Goal: Task Accomplishment & Management: Manage account settings

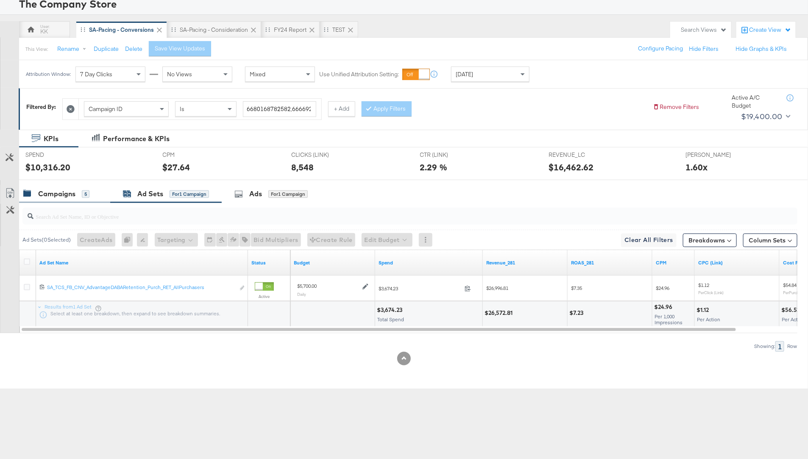
click at [56, 194] on div "Campaigns" at bounding box center [56, 194] width 37 height 10
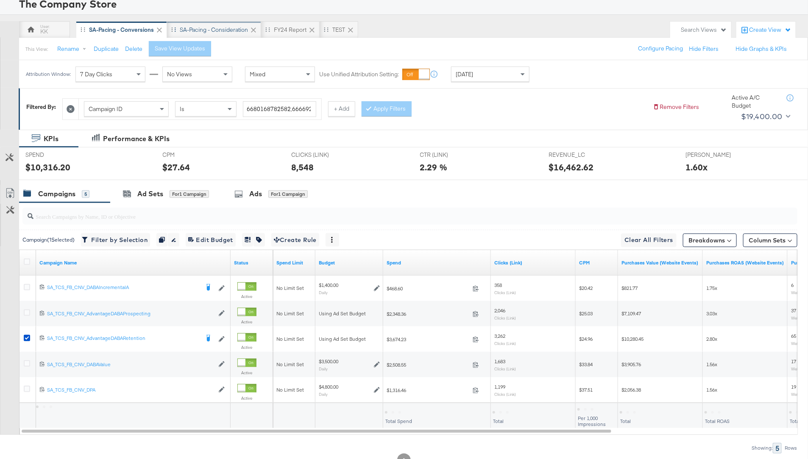
click at [215, 27] on div "SA-Pacing - Consideration" at bounding box center [214, 30] width 68 height 8
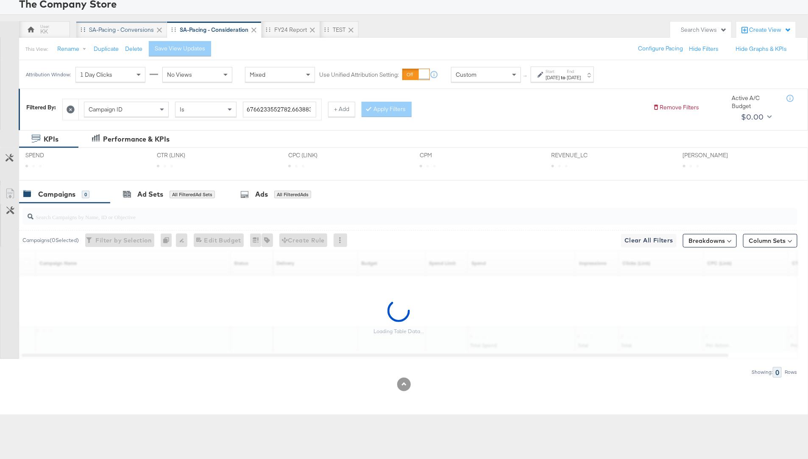
click at [117, 30] on div "SA-Pacing - Conversions" at bounding box center [121, 30] width 65 height 8
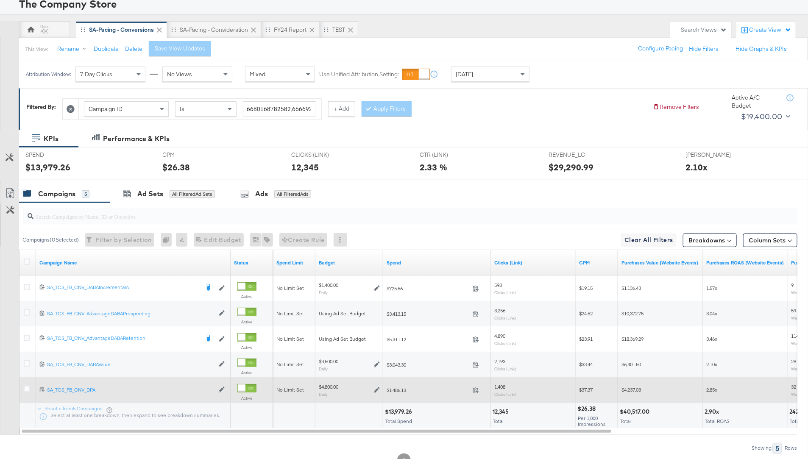
click at [25, 392] on div at bounding box center [28, 390] width 9 height 8
click at [25, 388] on icon at bounding box center [27, 389] width 6 height 6
click at [0, 0] on input "checkbox" at bounding box center [0, 0] width 0 height 0
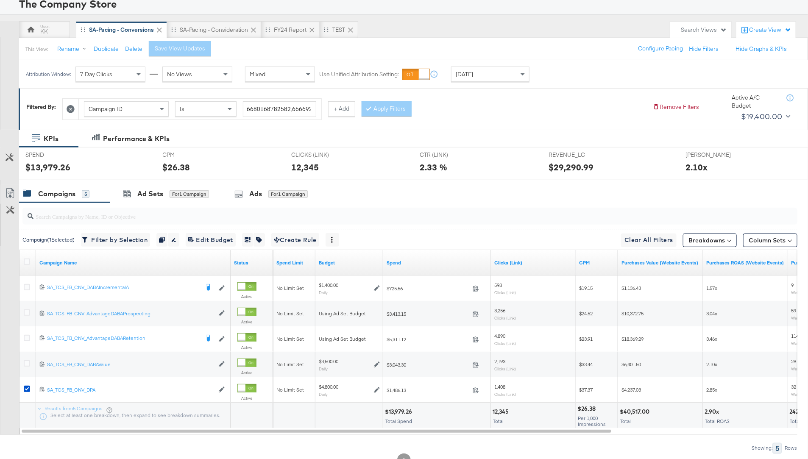
click at [148, 210] on input "search" at bounding box center [380, 213] width 693 height 17
click at [148, 191] on div "Ad Sets" at bounding box center [150, 194] width 26 height 10
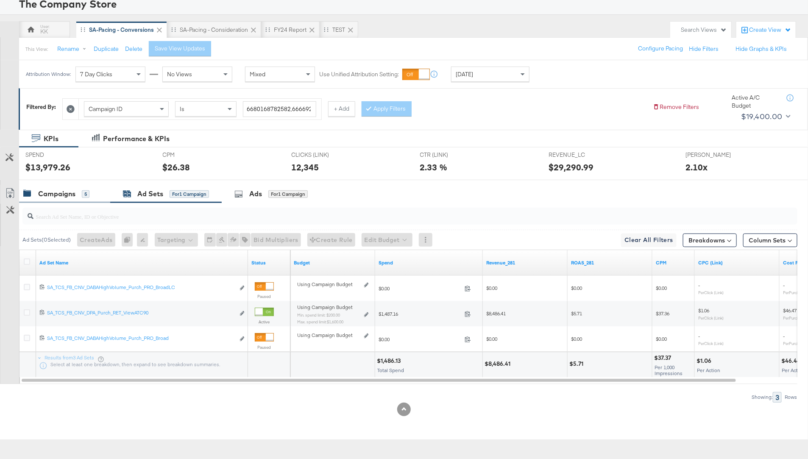
click at [47, 189] on div "Campaigns" at bounding box center [56, 194] width 37 height 10
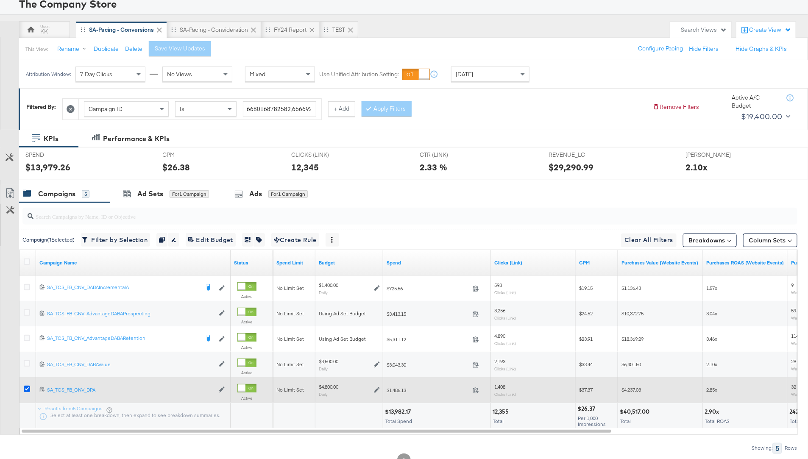
click at [26, 389] on icon at bounding box center [27, 389] width 6 height 6
click at [0, 0] on input "checkbox" at bounding box center [0, 0] width 0 height 0
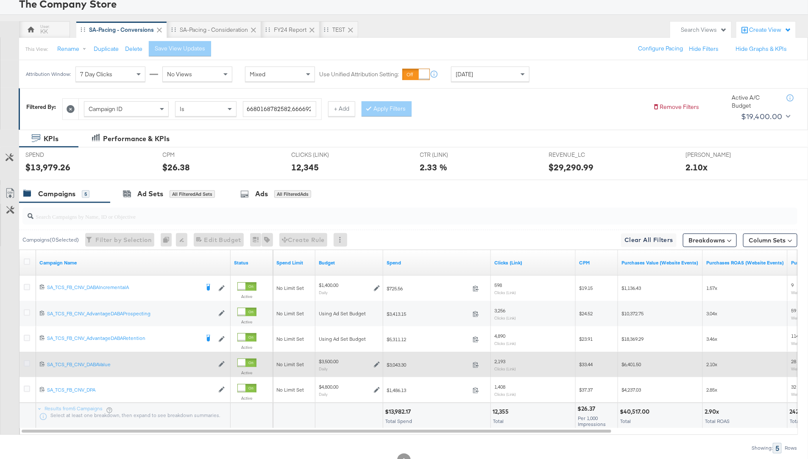
click at [25, 365] on icon at bounding box center [27, 364] width 6 height 6
click at [0, 0] on input "checkbox" at bounding box center [0, 0] width 0 height 0
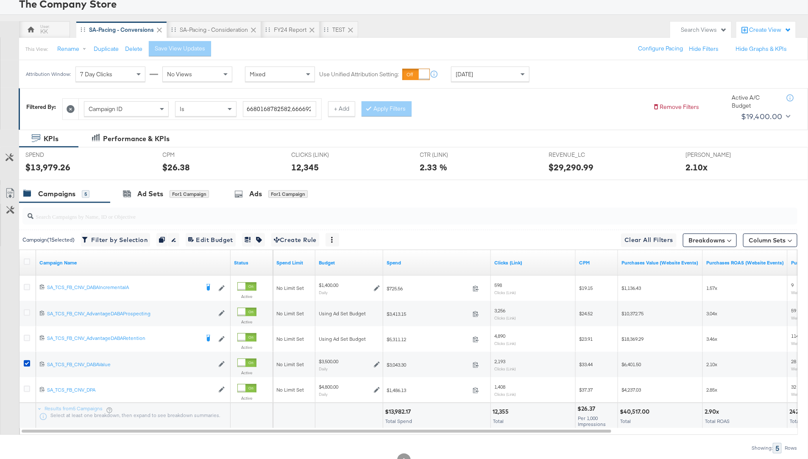
click at [158, 184] on div at bounding box center [404, 183] width 808 height 7
click at [149, 187] on div "Ad Sets for 1 Campaign" at bounding box center [166, 194] width 112 height 18
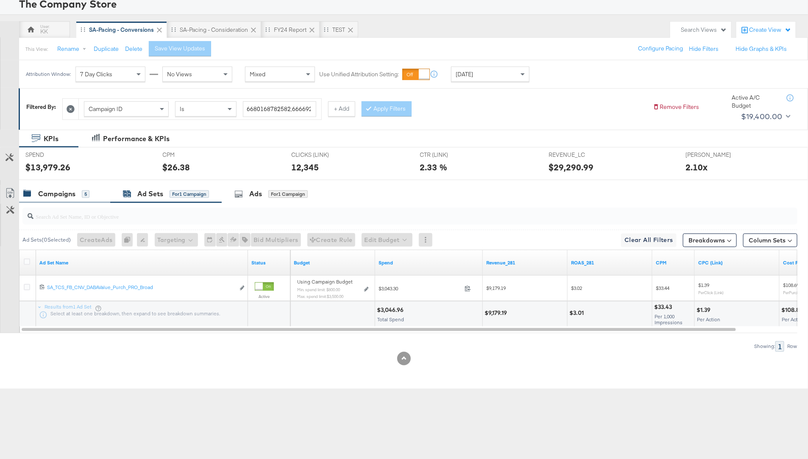
click at [68, 195] on div "Campaigns" at bounding box center [56, 194] width 37 height 10
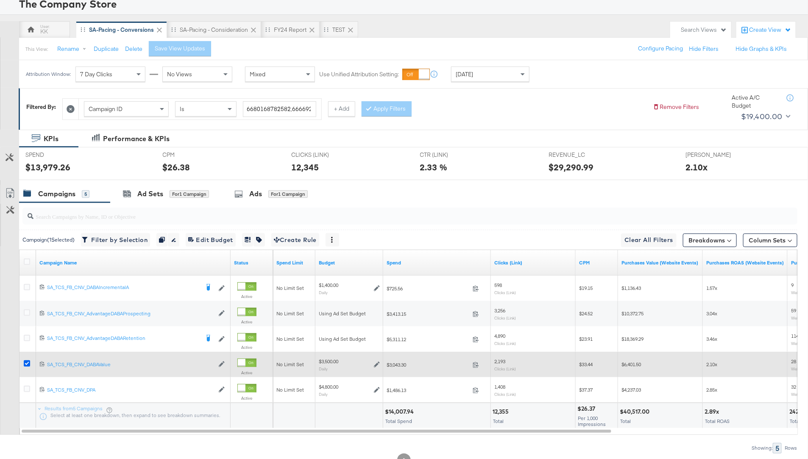
click at [26, 361] on icon at bounding box center [27, 364] width 6 height 6
click at [0, 0] on input "checkbox" at bounding box center [0, 0] width 0 height 0
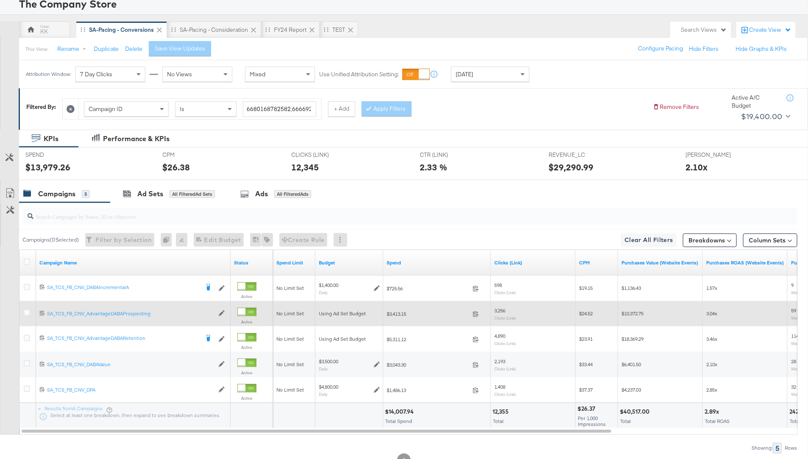
click at [27, 308] on div at bounding box center [28, 313] width 16 height 15
click at [24, 313] on icon at bounding box center [27, 313] width 6 height 6
click at [0, 0] on input "checkbox" at bounding box center [0, 0] width 0 height 0
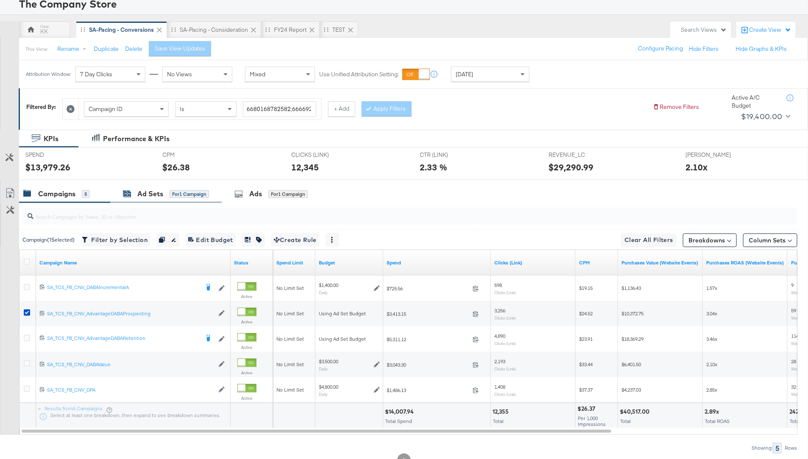
click at [157, 193] on div "Ad Sets" at bounding box center [150, 194] width 26 height 10
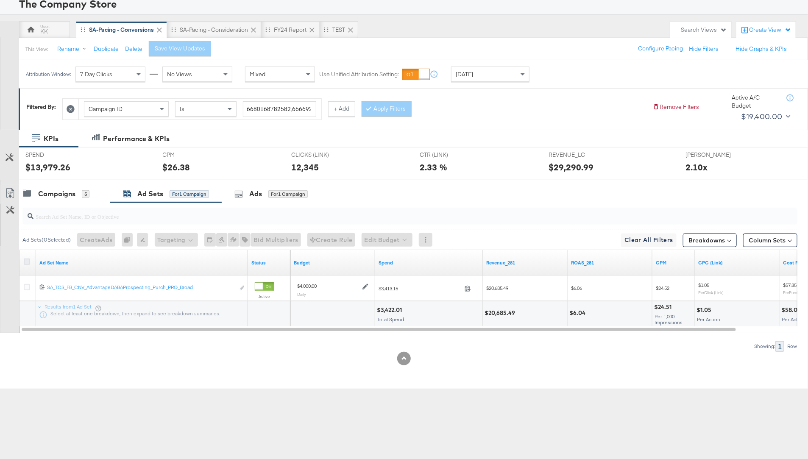
click at [27, 260] on icon at bounding box center [27, 262] width 6 height 6
click at [0, 0] on input "checkbox" at bounding box center [0, 0] width 0 height 0
click at [370, 240] on button "Edit Budget" at bounding box center [375, 240] width 51 height 14
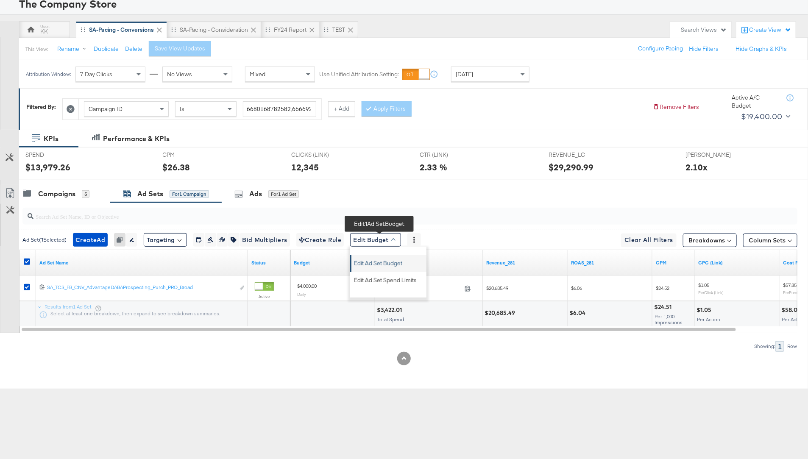
click at [389, 266] on span "Edit Ad Set Budget" at bounding box center [378, 262] width 48 height 11
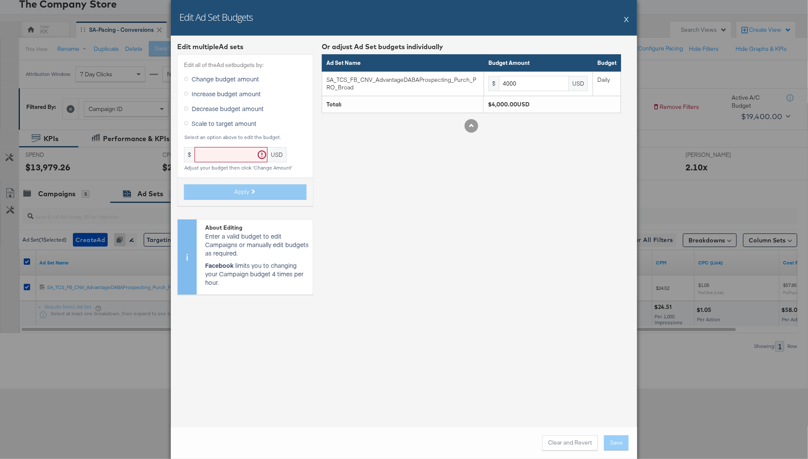
drag, startPoint x: 213, startPoint y: 108, endPoint x: 215, endPoint y: 113, distance: 5.4
click at [213, 108] on span "Decrease budget amount" at bounding box center [228, 108] width 72 height 8
click at [0, 0] on input "Decrease budget amount" at bounding box center [0, 0] width 0 height 0
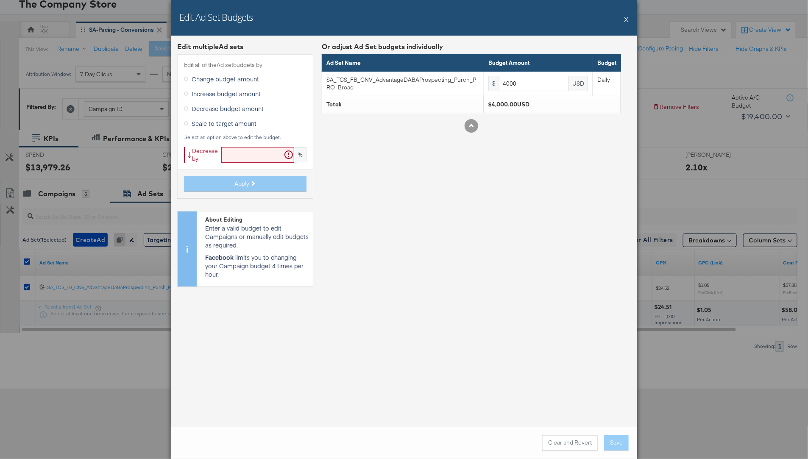
click at [232, 150] on input "text" at bounding box center [257, 155] width 73 height 16
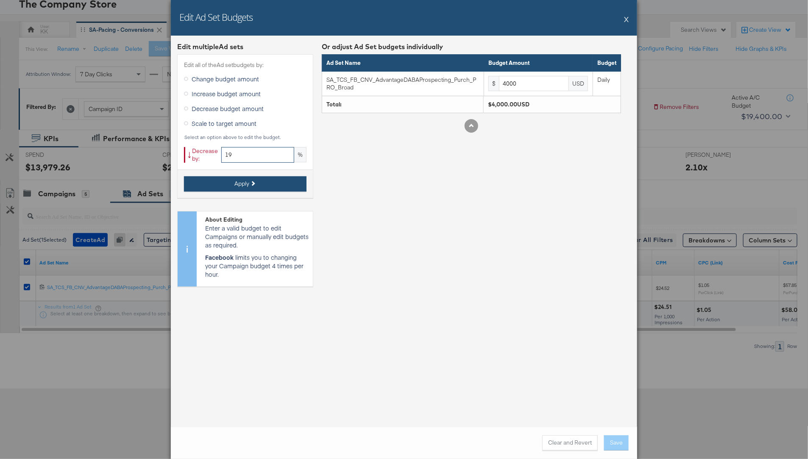
type input "19"
click at [240, 178] on button "Apply" at bounding box center [245, 183] width 123 height 15
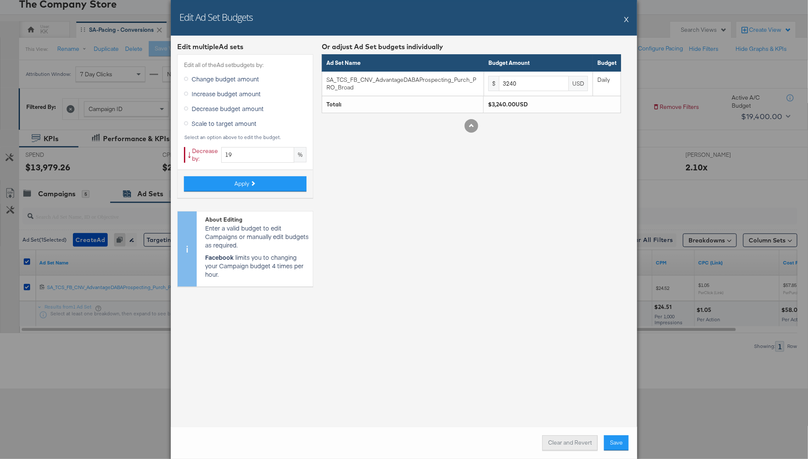
click at [578, 443] on button "Clear and Revert" at bounding box center [570, 443] width 56 height 15
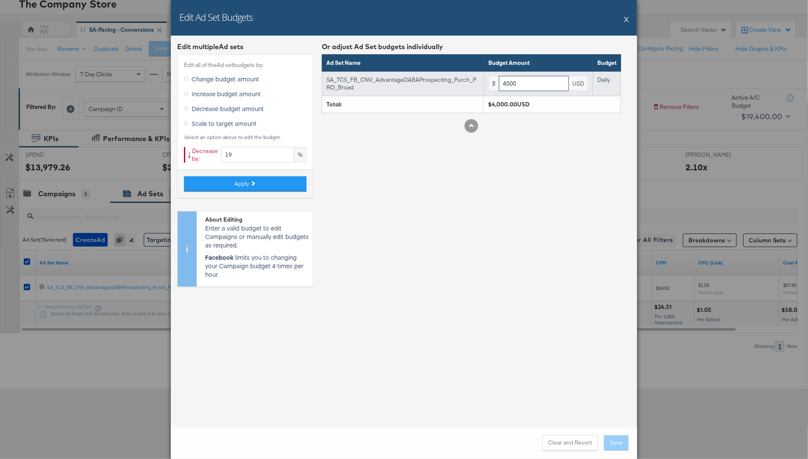
drag, startPoint x: 525, startPoint y: 89, endPoint x: 479, endPoint y: 81, distance: 47.0
click at [479, 81] on tr "SA_TCS_FB_CNV_AdvantageDABAProspecting_Purch_PRO_Broad $ 4000 USD Daily" at bounding box center [471, 83] width 299 height 25
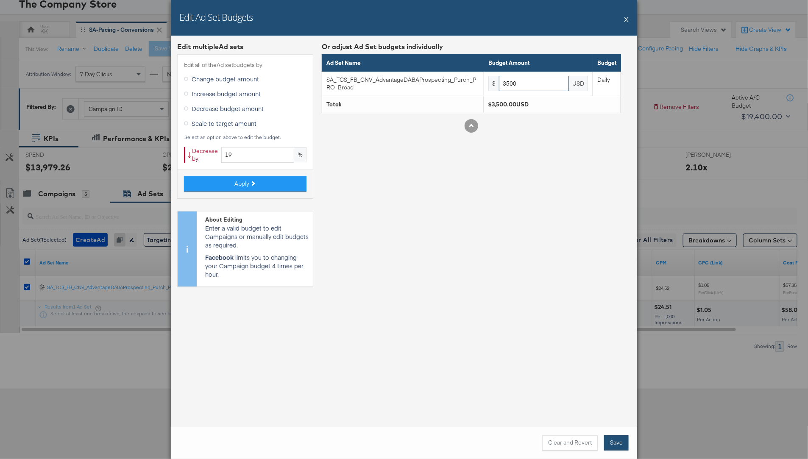
type input "3500"
click at [622, 442] on button "Save" at bounding box center [616, 443] width 25 height 15
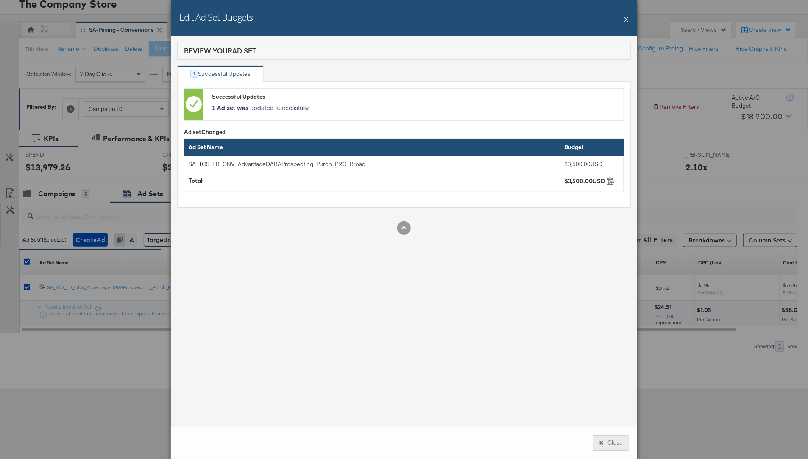
click at [600, 442] on icon at bounding box center [601, 443] width 4 height 6
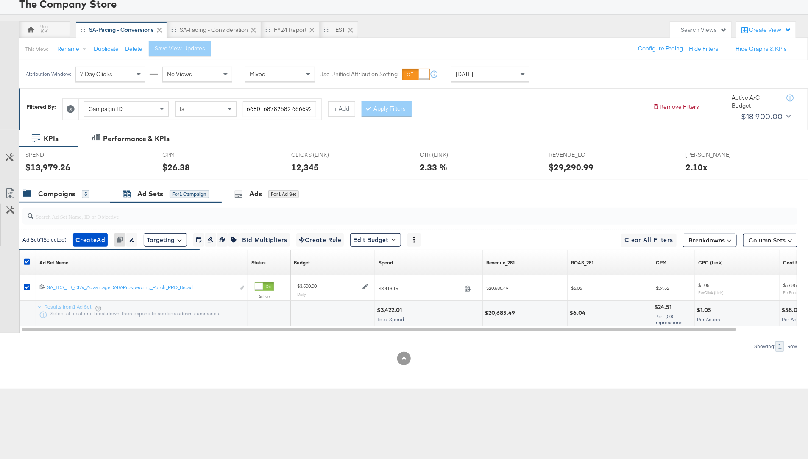
click at [70, 190] on div "Campaigns" at bounding box center [56, 194] width 37 height 10
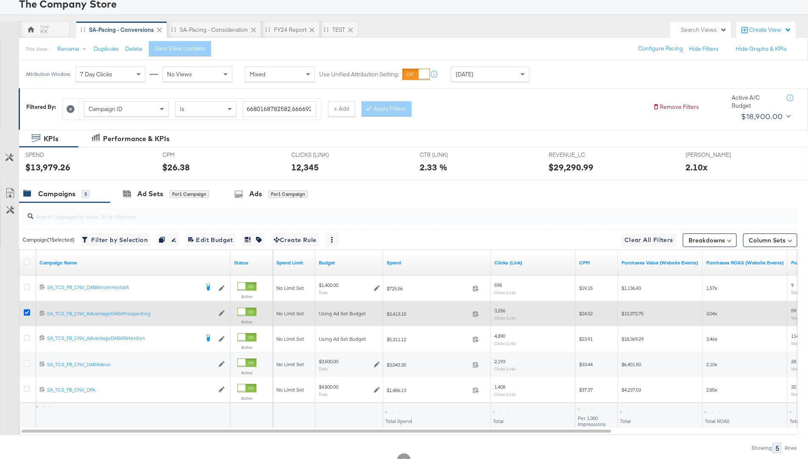
click at [26, 311] on icon at bounding box center [27, 313] width 6 height 6
click at [0, 0] on input "checkbox" at bounding box center [0, 0] width 0 height 0
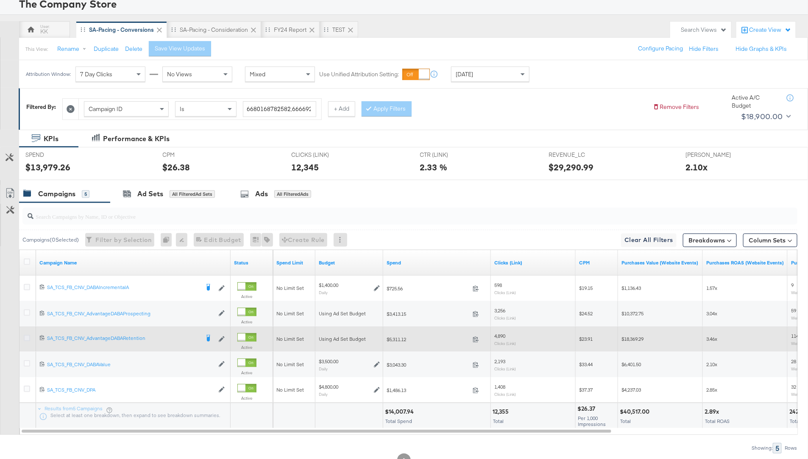
click at [24, 335] on icon at bounding box center [27, 338] width 6 height 6
click at [0, 0] on input "checkbox" at bounding box center [0, 0] width 0 height 0
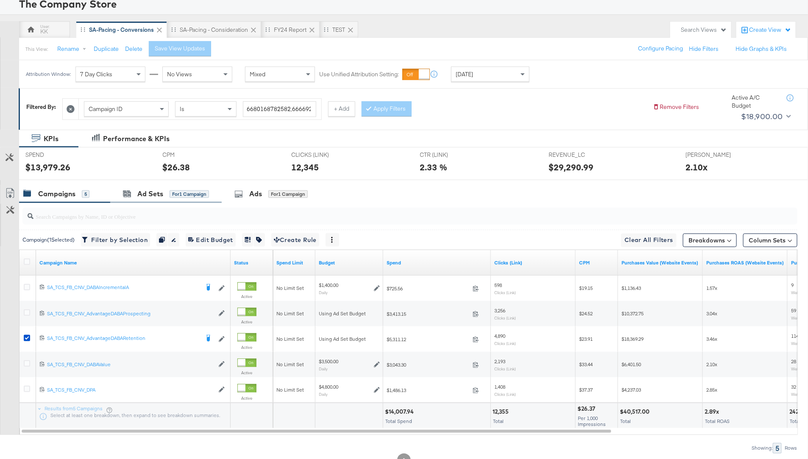
click at [170, 185] on div "Ad Sets for 1 Campaign" at bounding box center [166, 194] width 112 height 18
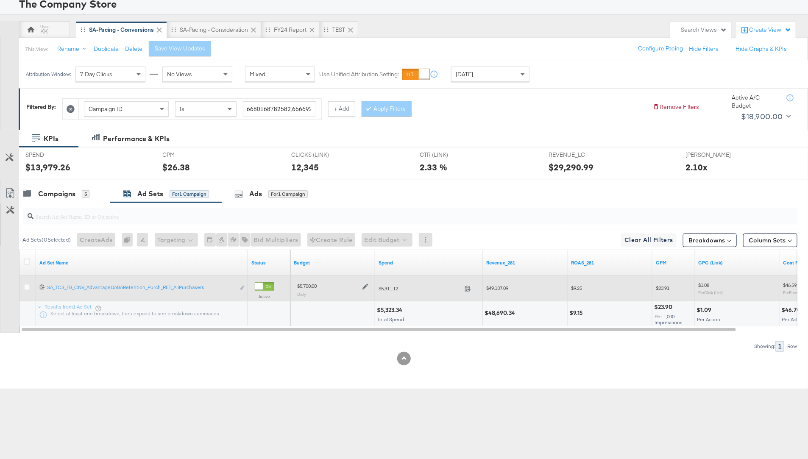
click at [363, 289] on div "$5,700.00 Daily" at bounding box center [332, 289] width 71 height 14
click at [363, 287] on icon at bounding box center [366, 287] width 6 height 6
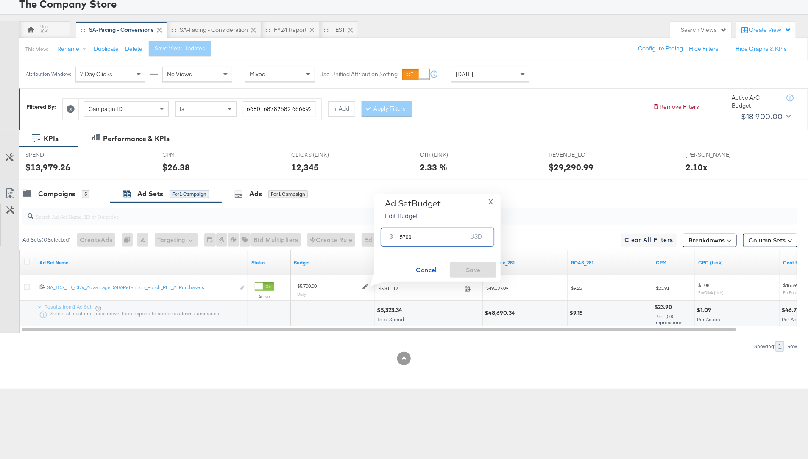
drag, startPoint x: 414, startPoint y: 238, endPoint x: 387, endPoint y: 238, distance: 27.6
click at [387, 238] on div "$ 5700 USD" at bounding box center [438, 237] width 114 height 19
type input "5000"
click at [467, 263] on button "Save" at bounding box center [473, 270] width 47 height 15
